Goal: Task Accomplishment & Management: Use online tool/utility

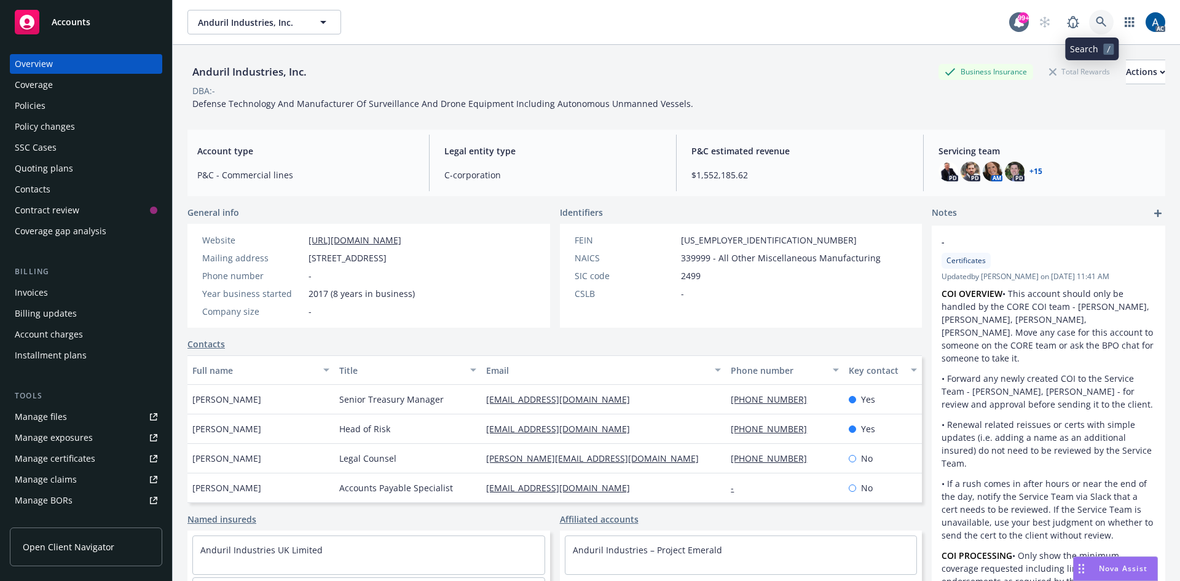
click at [1097, 20] on icon at bounding box center [1101, 22] width 11 height 11
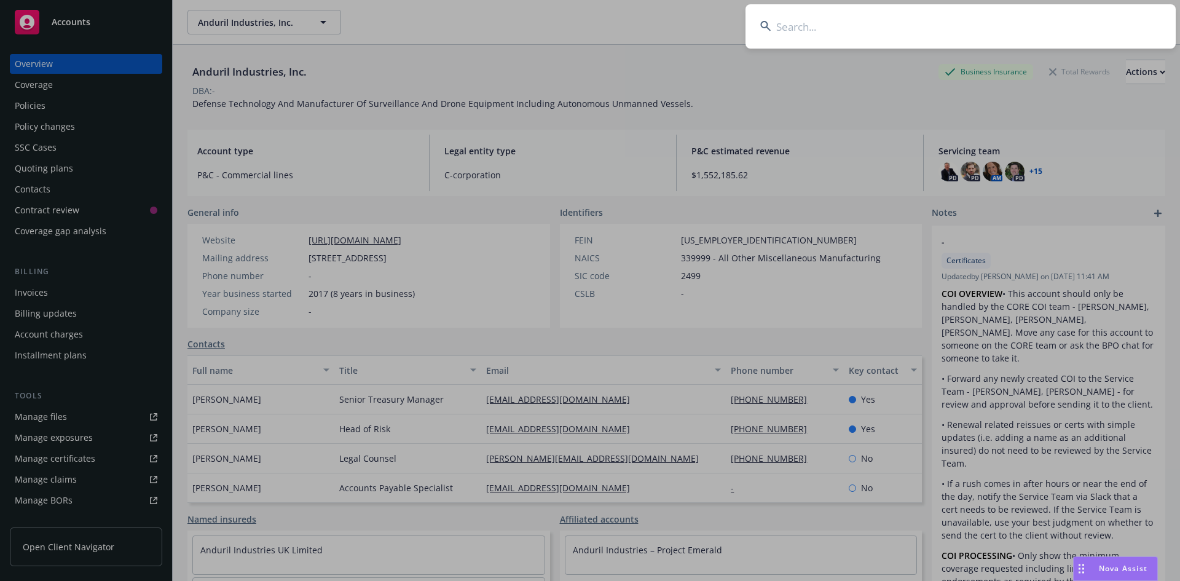
click at [973, 18] on input at bounding box center [960, 26] width 430 height 44
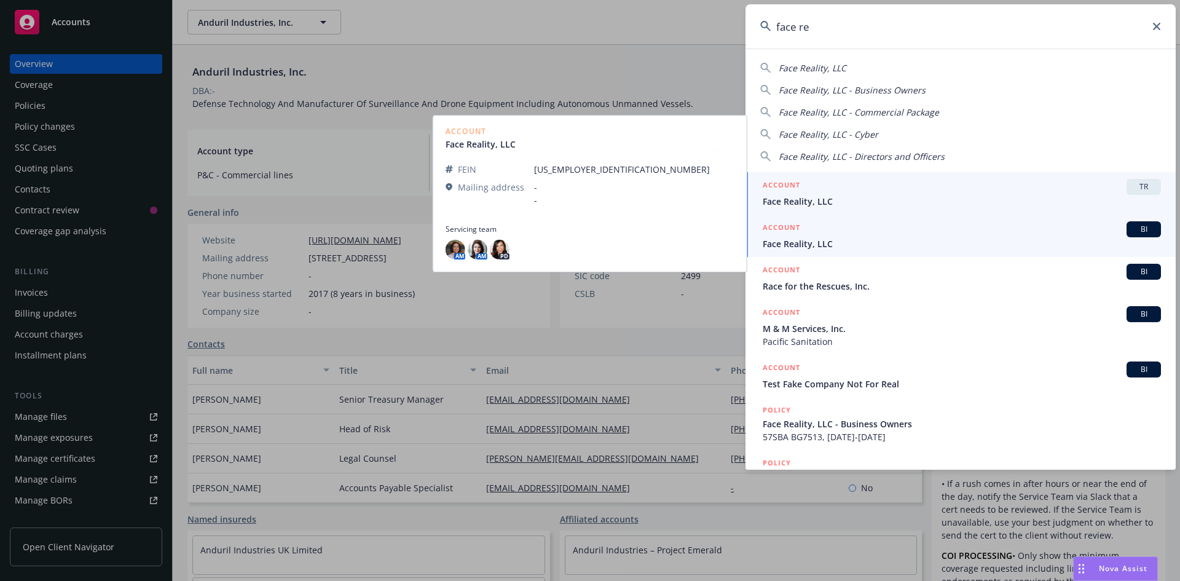
type input "face re"
click at [906, 245] on span "Face Reality, LLC" at bounding box center [962, 243] width 398 height 13
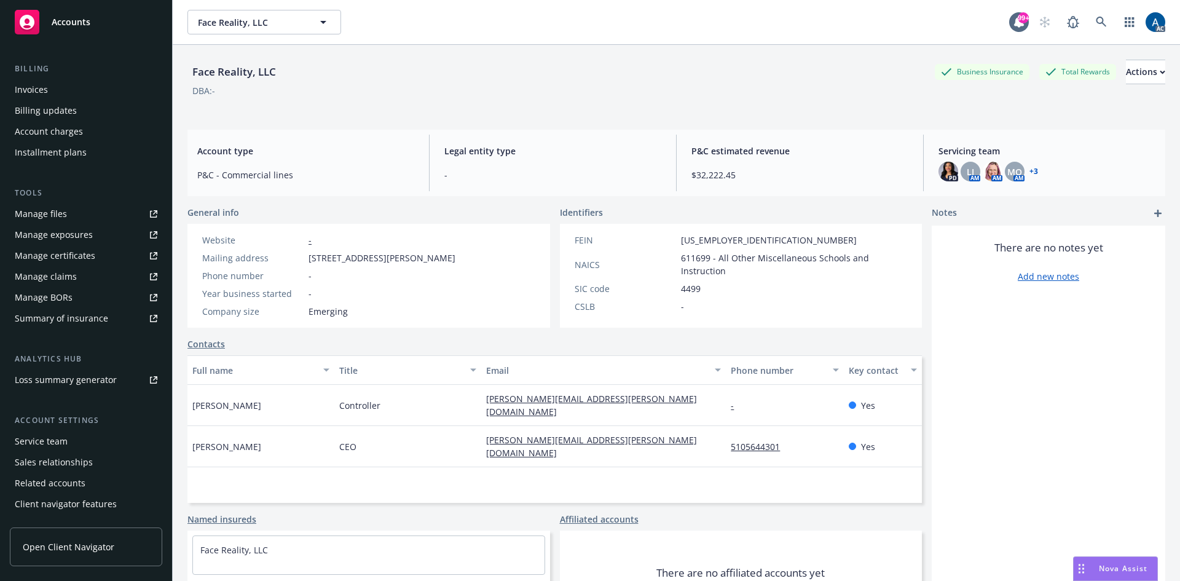
scroll to position [220, 0]
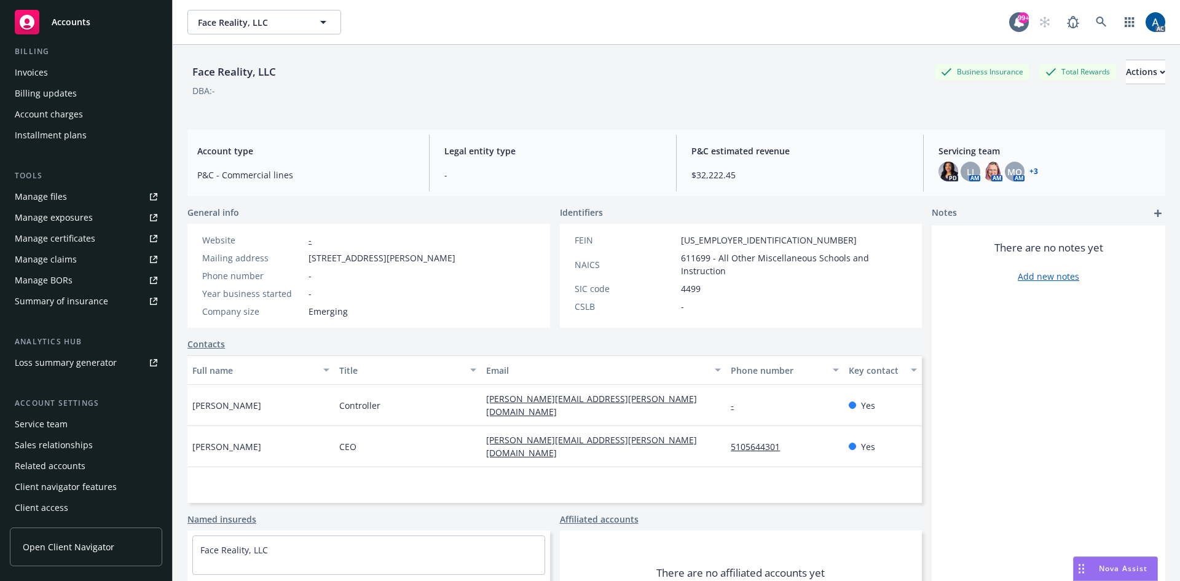
click at [64, 260] on div "Manage claims" at bounding box center [46, 259] width 62 height 20
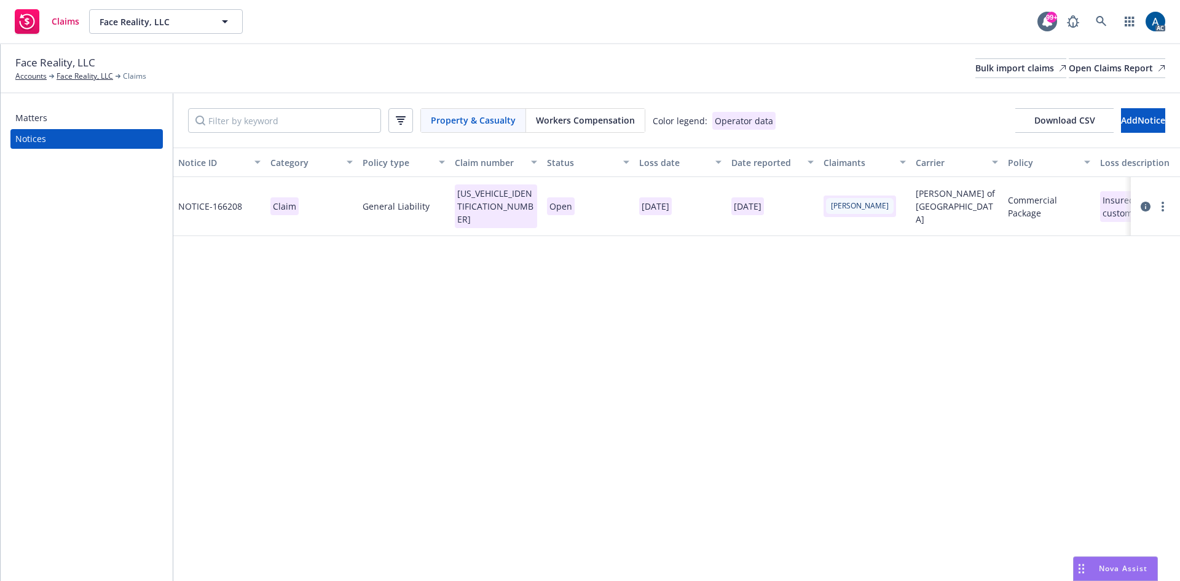
click at [38, 118] on div "Matters" at bounding box center [31, 118] width 32 height 20
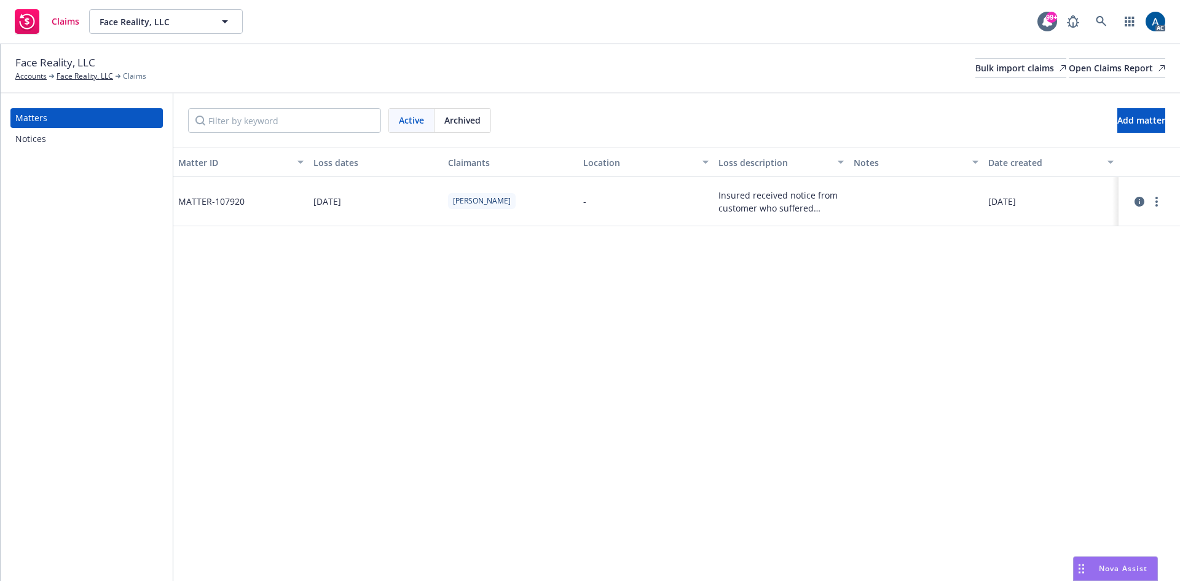
click at [26, 139] on div "Notices" at bounding box center [30, 139] width 31 height 20
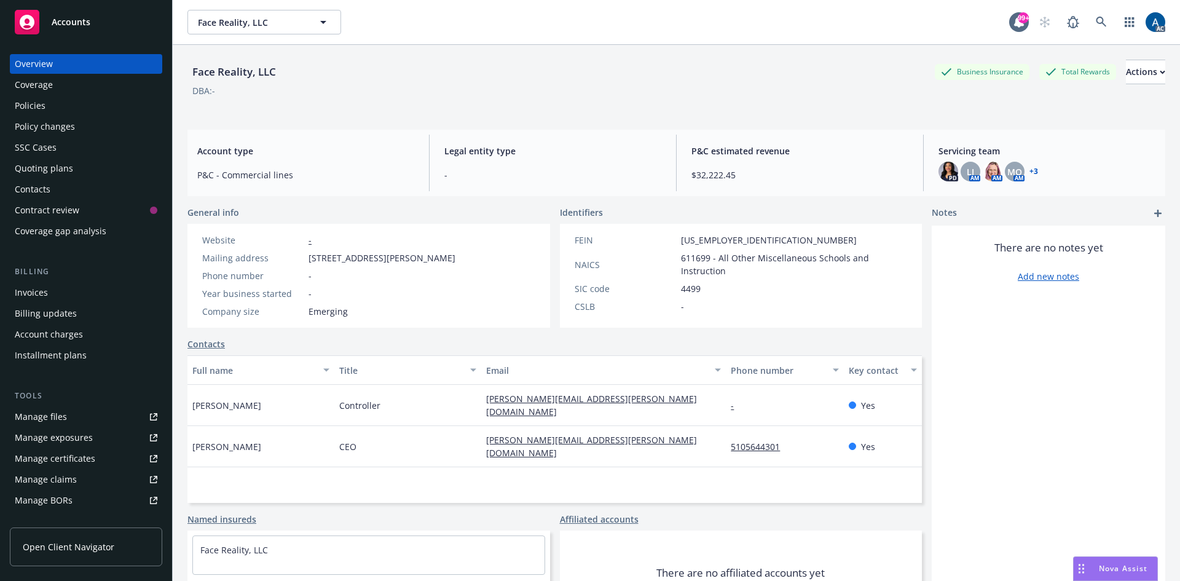
scroll to position [219, 0]
